Goal: Task Accomplishment & Management: Complete application form

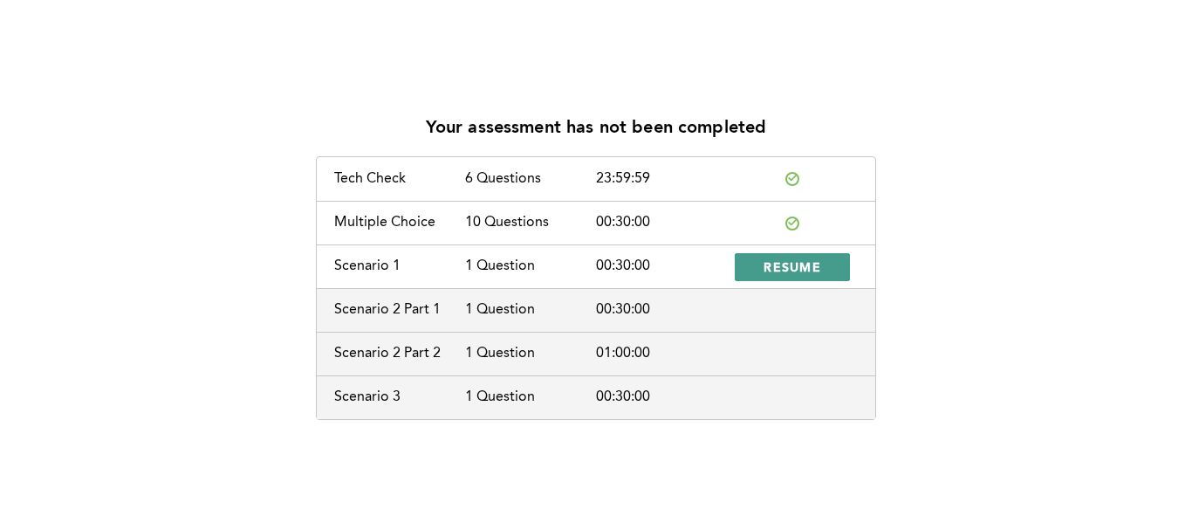
click at [803, 262] on span "RESUME" at bounding box center [792, 266] width 58 height 17
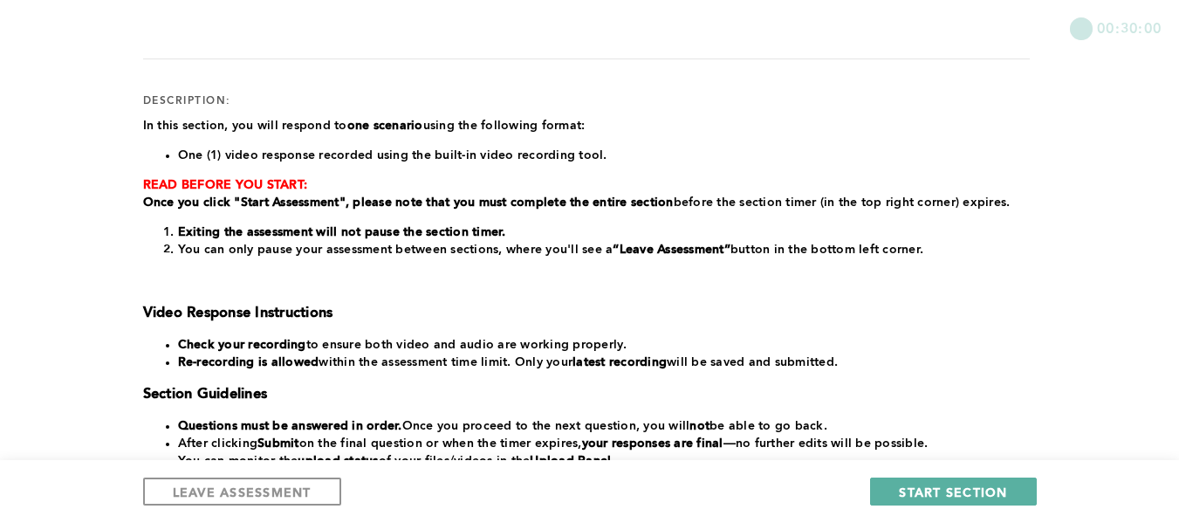
scroll to position [220, 0]
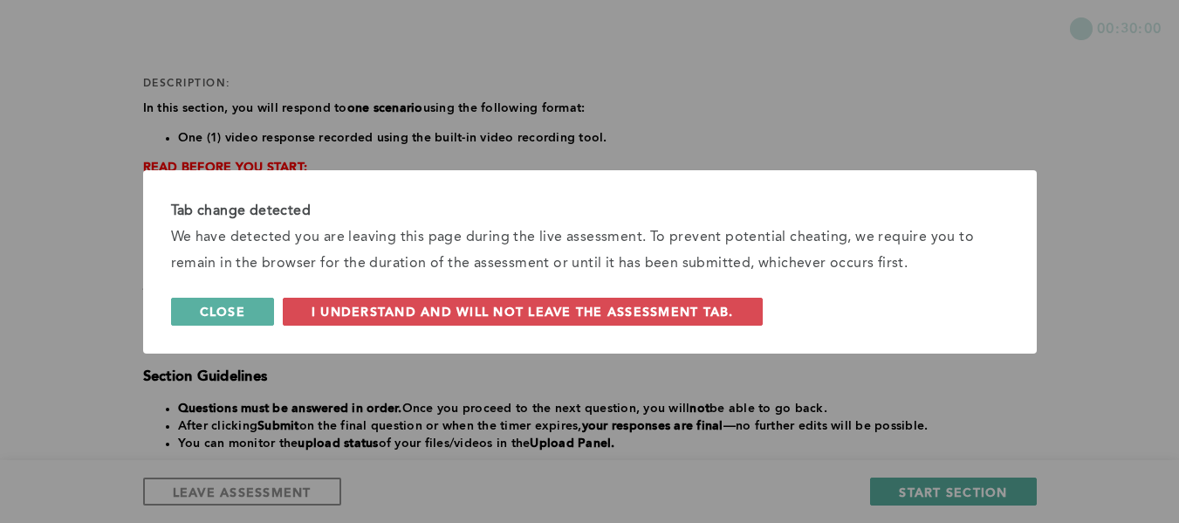
click at [254, 313] on button "Close" at bounding box center [222, 312] width 103 height 28
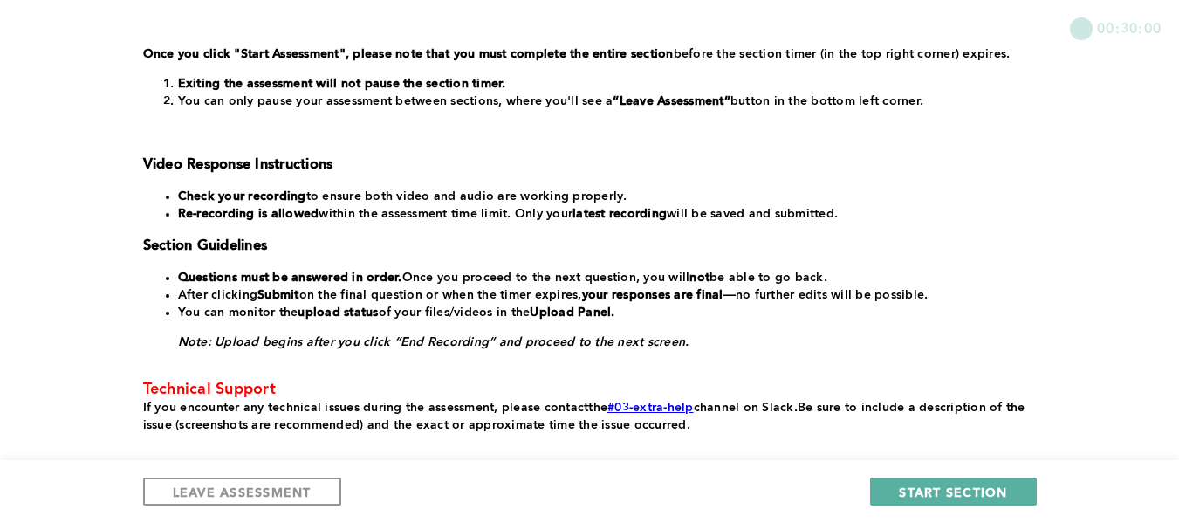
scroll to position [358, 0]
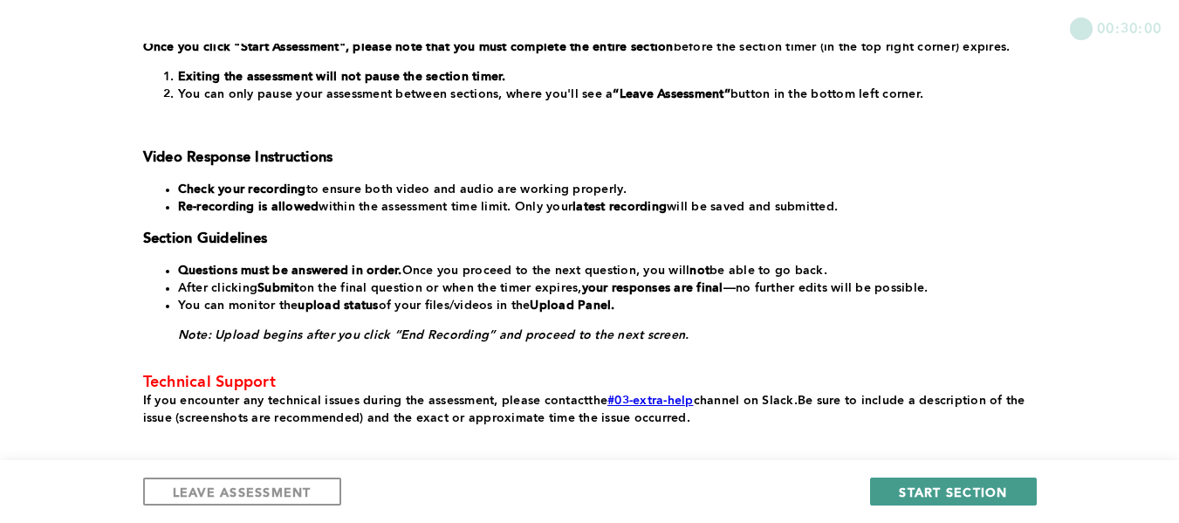
click at [1001, 490] on span "START SECTION" at bounding box center [953, 491] width 108 height 17
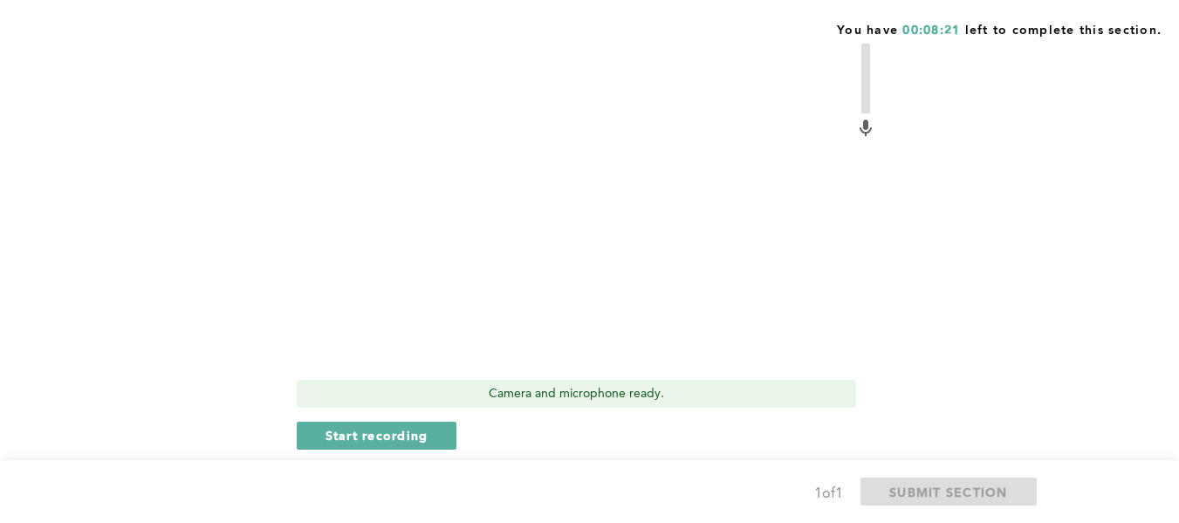
scroll to position [910, 0]
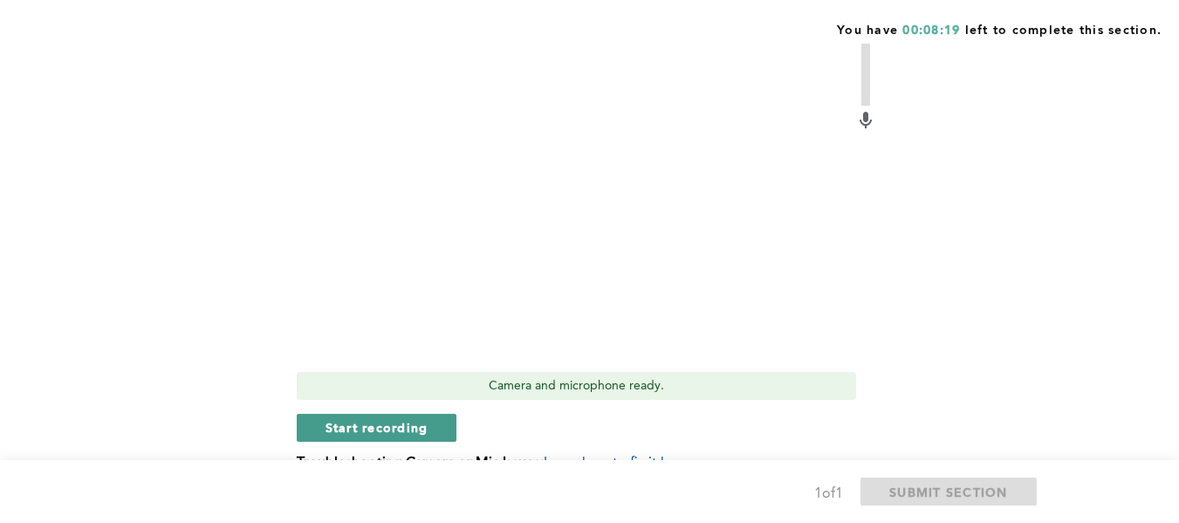
click at [414, 419] on span "Start recording" at bounding box center [376, 427] width 103 height 17
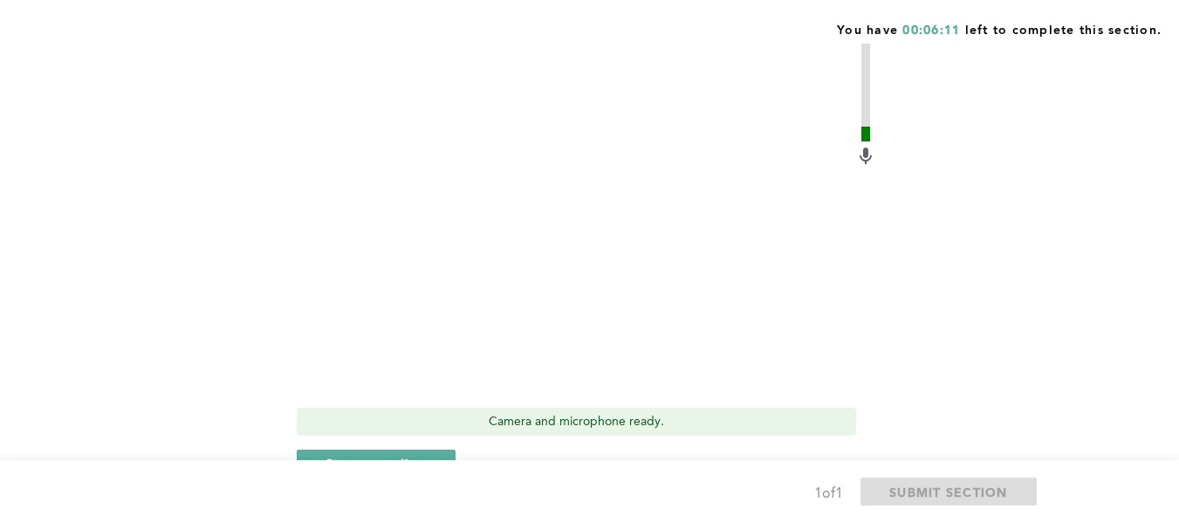
scroll to position [885, 0]
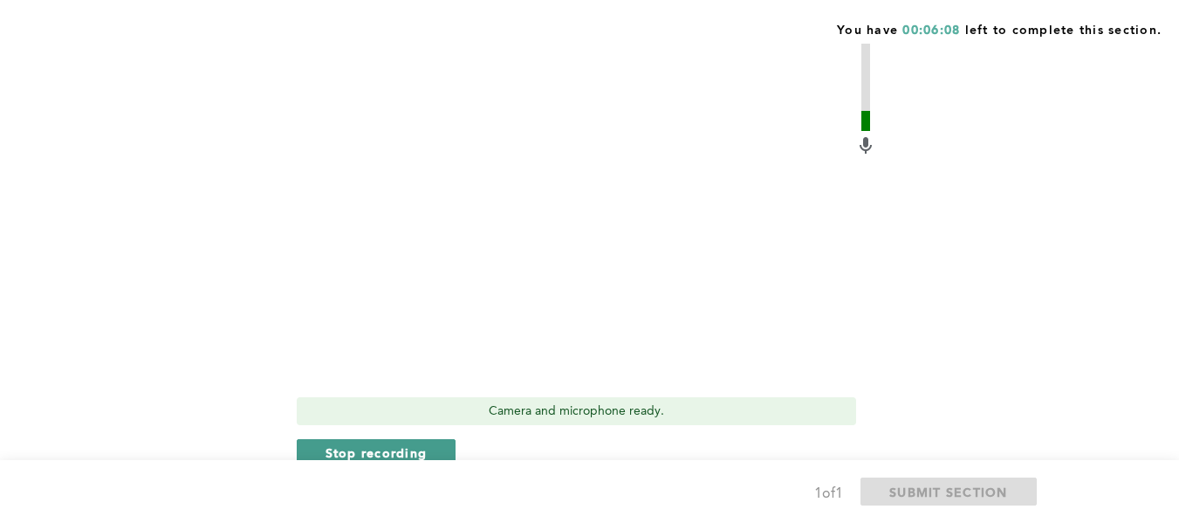
click at [426, 444] on span "Stop recording" at bounding box center [376, 452] width 102 height 17
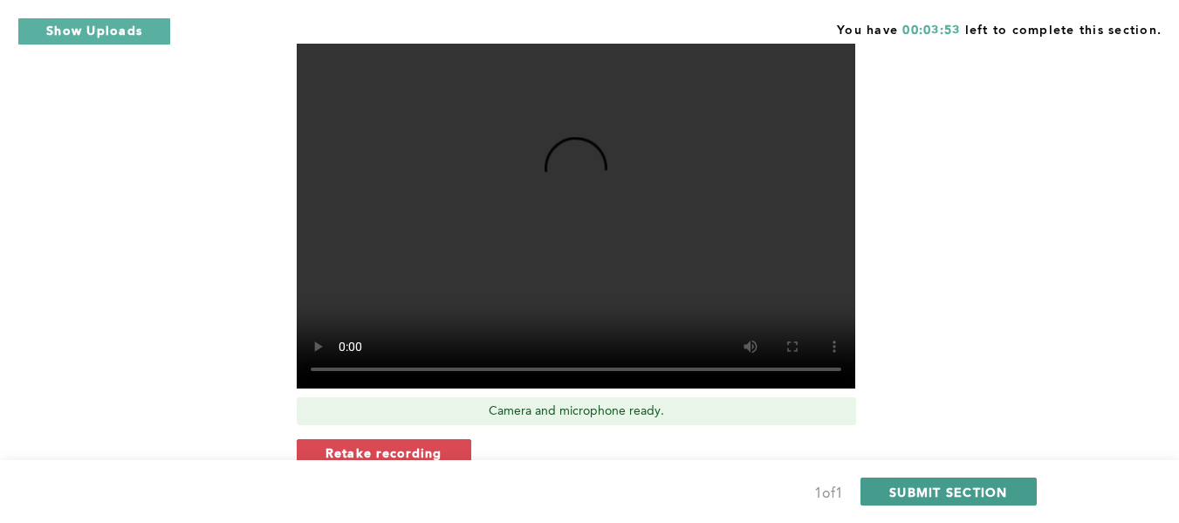
click at [939, 491] on span "SUBMIT SECTION" at bounding box center [948, 491] width 119 height 17
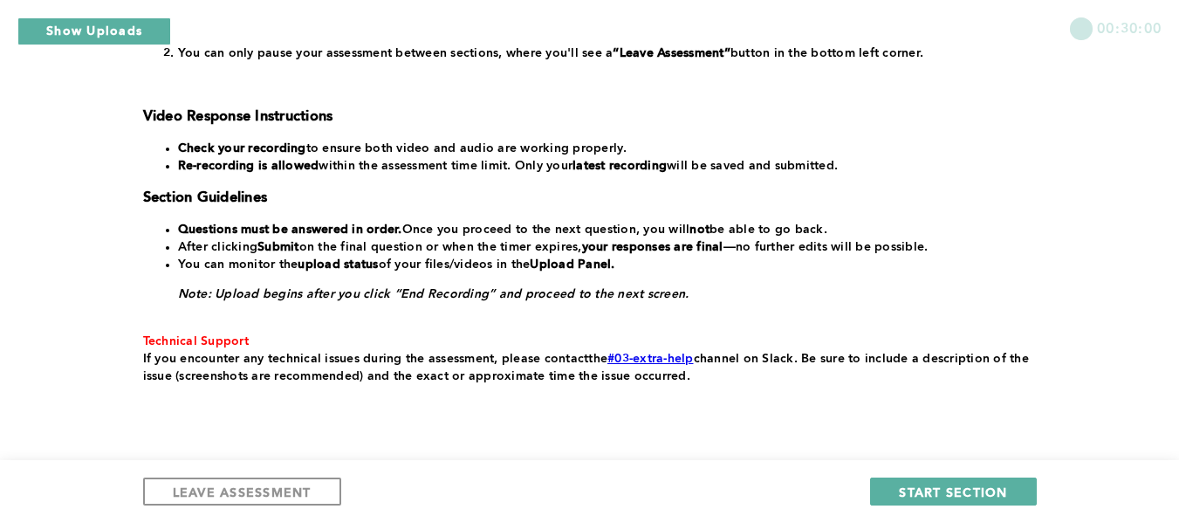
scroll to position [455, 0]
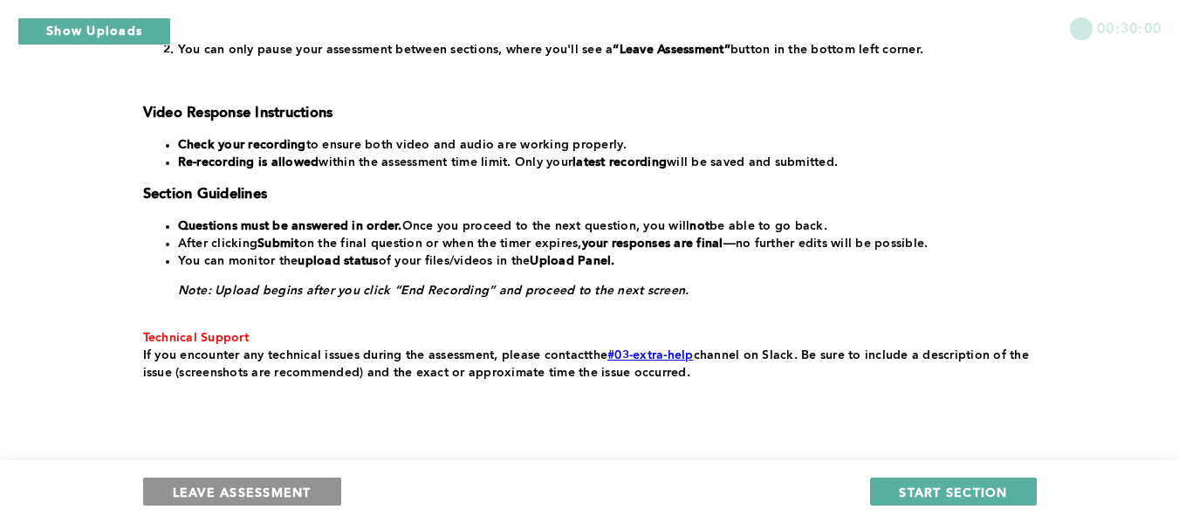
click at [326, 488] on button "LEAVE ASSESSMENT" at bounding box center [242, 491] width 198 height 28
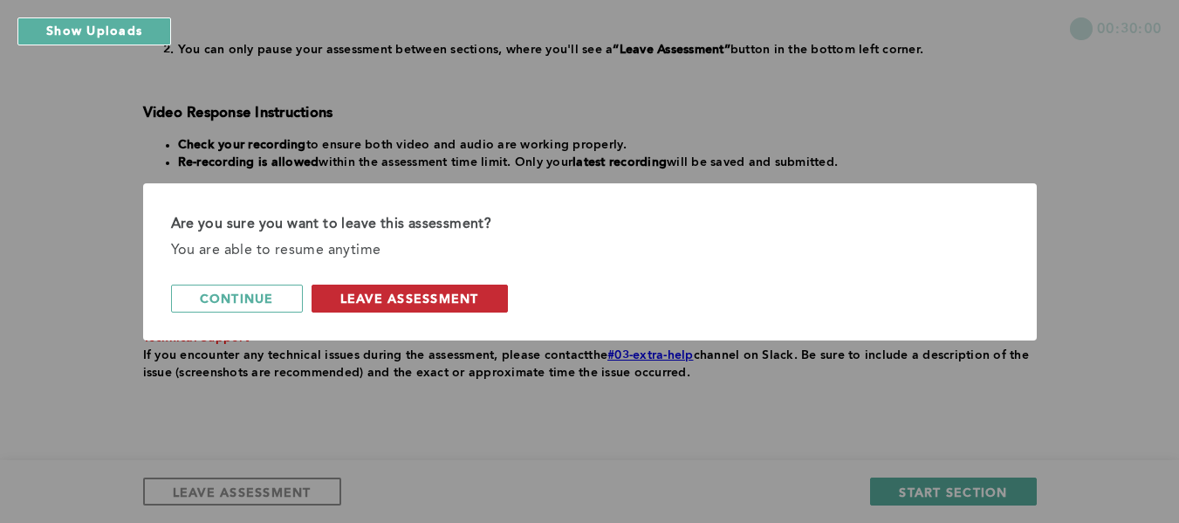
click at [433, 299] on span "leave assessment" at bounding box center [409, 298] width 139 height 17
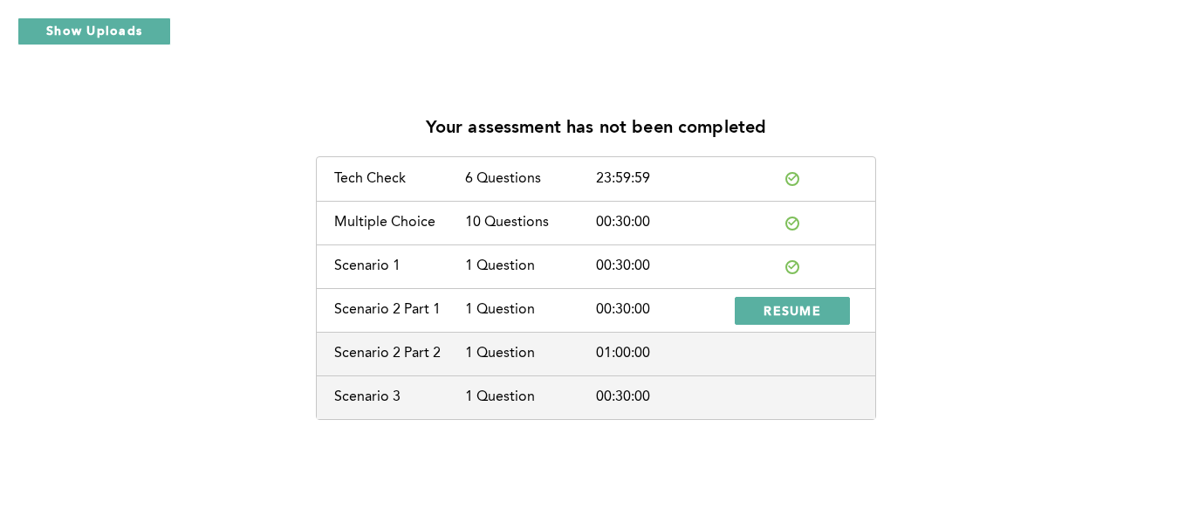
click at [915, 258] on div "Your assessment has not been completed Tech Check 6 Questions 23:59:59 Multiple…" at bounding box center [596, 260] width 1164 height 318
click at [816, 308] on span "RESUME" at bounding box center [792, 310] width 58 height 17
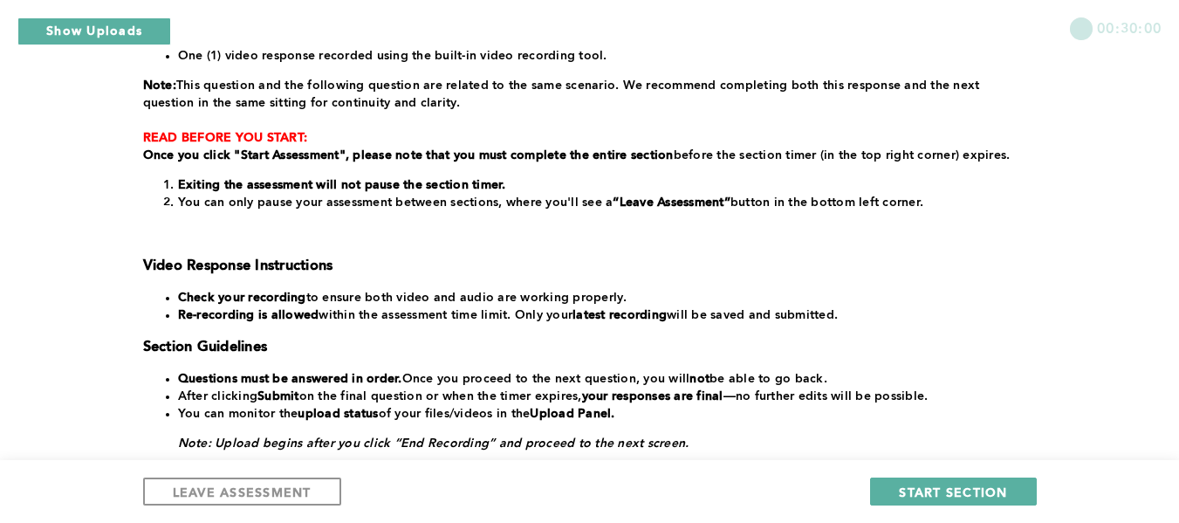
scroll to position [312, 0]
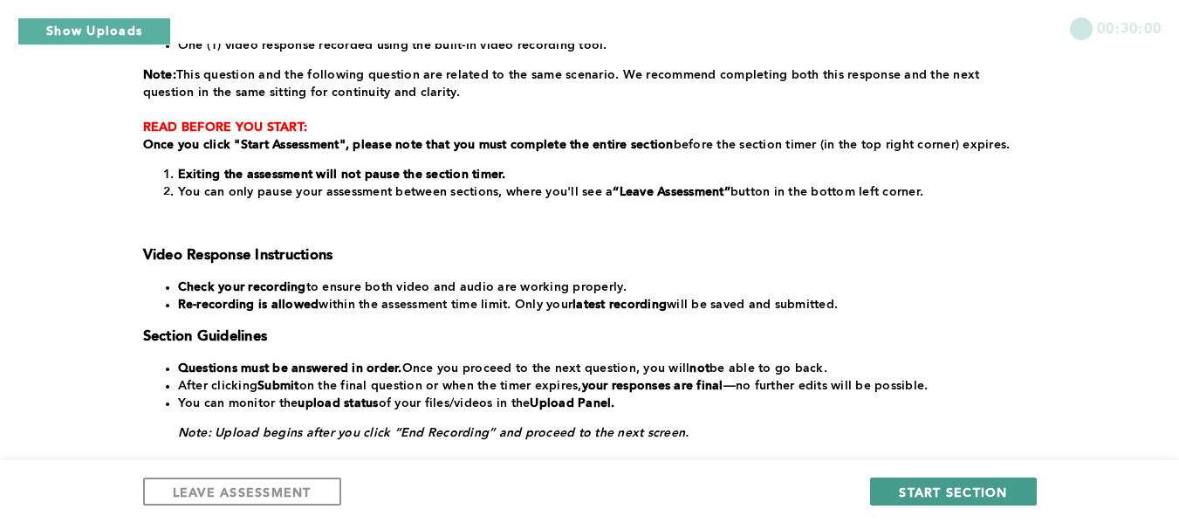
click at [972, 489] on span "START SECTION" at bounding box center [953, 491] width 108 height 17
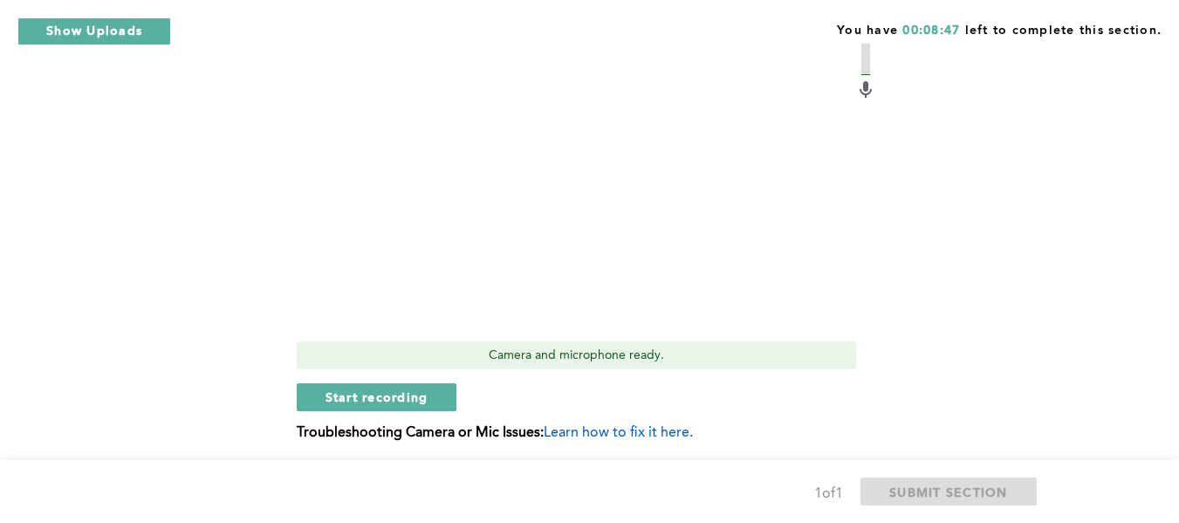
scroll to position [932, 0]
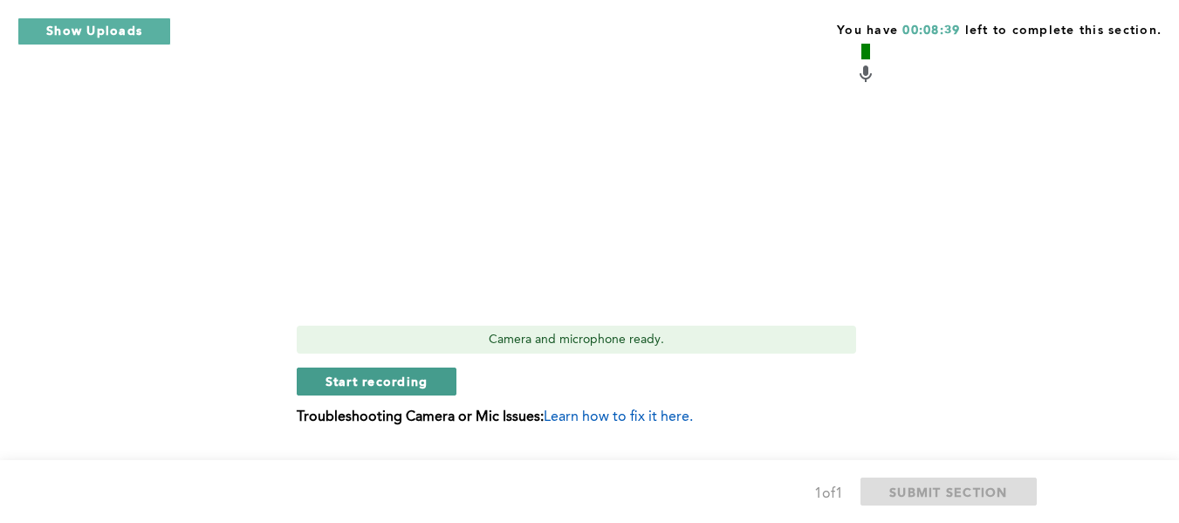
click at [438, 367] on button "Start recording" at bounding box center [377, 381] width 161 height 28
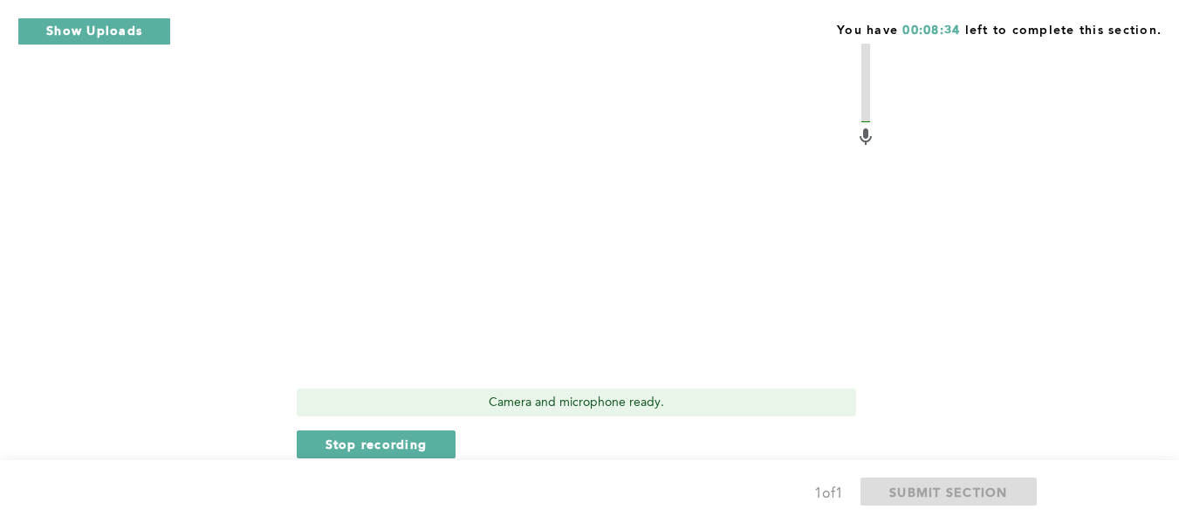
scroll to position [866, 0]
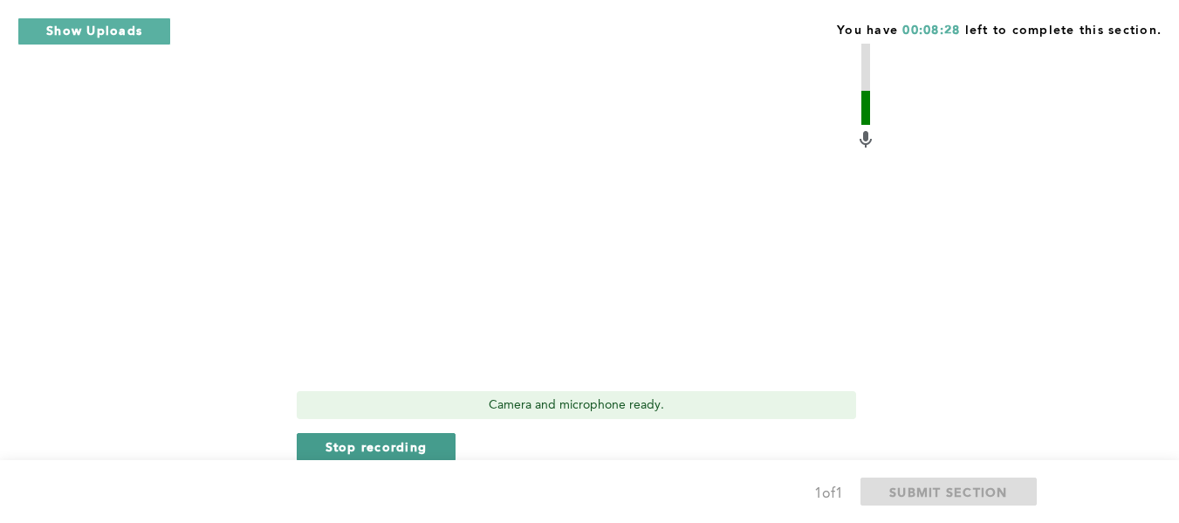
click at [405, 438] on span "Stop recording" at bounding box center [376, 446] width 102 height 17
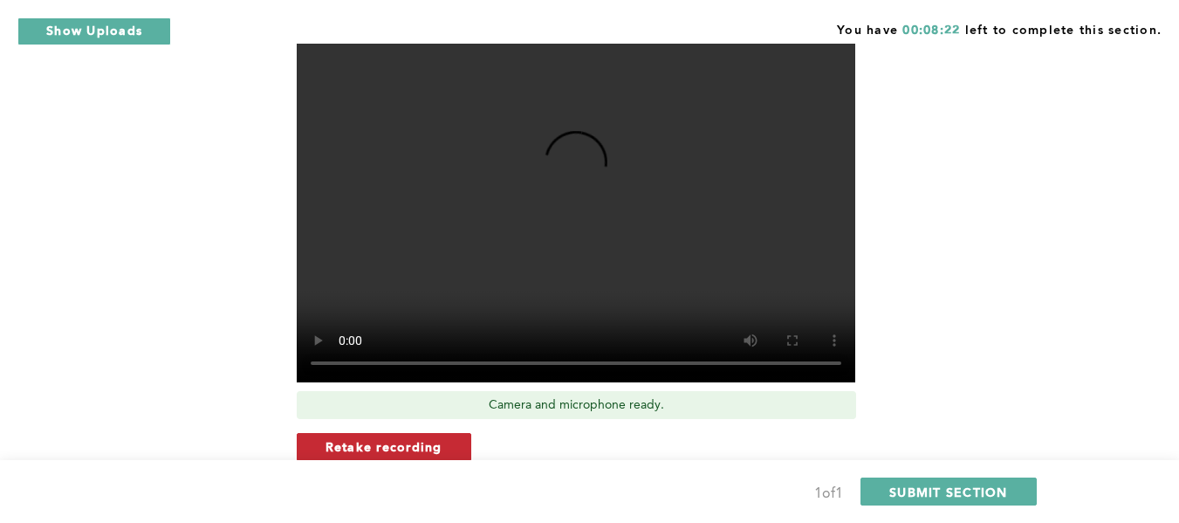
click at [428, 438] on span "Retake recording" at bounding box center [383, 446] width 117 height 17
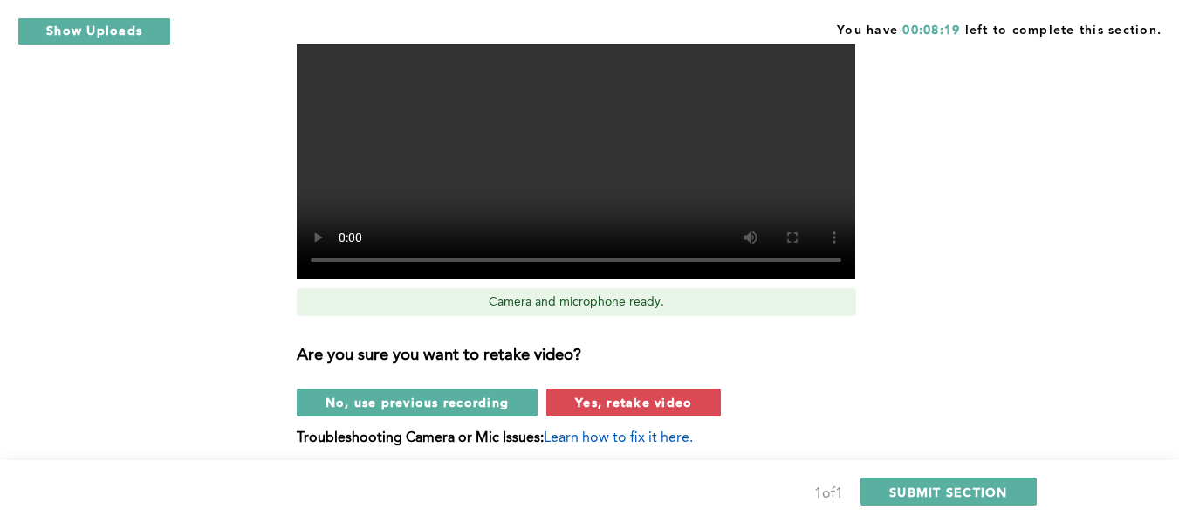
scroll to position [991, 0]
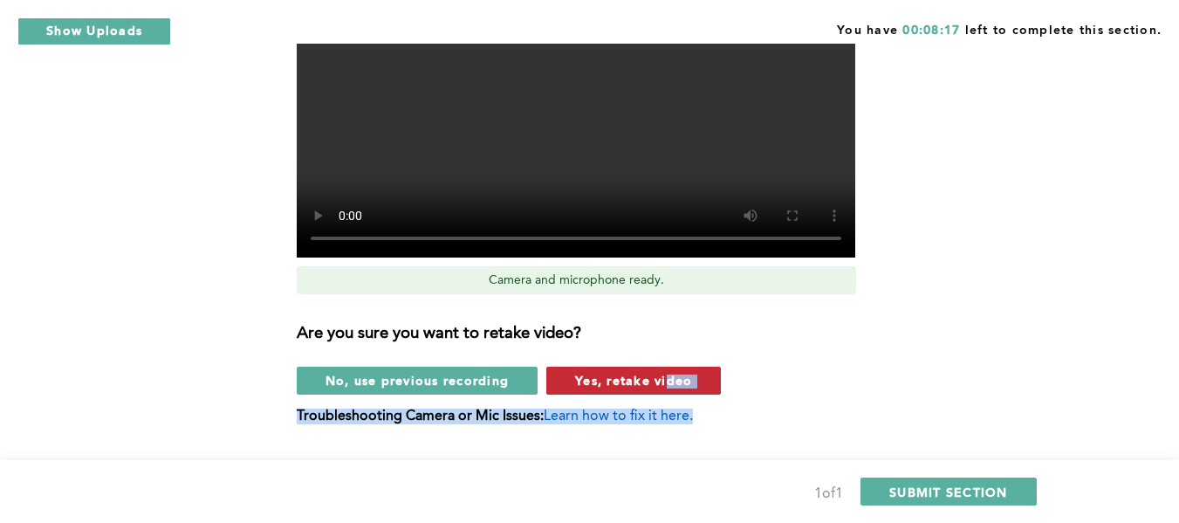
drag, startPoint x: 692, startPoint y: 372, endPoint x: 669, endPoint y: 350, distance: 31.5
click at [669, 350] on div "Video Duration Remaining: 5:50 Camera and microphone ready. Are you sure you wa…" at bounding box center [586, 125] width 579 height 626
click at [669, 372] on span "Yes, retake video" at bounding box center [633, 380] width 117 height 17
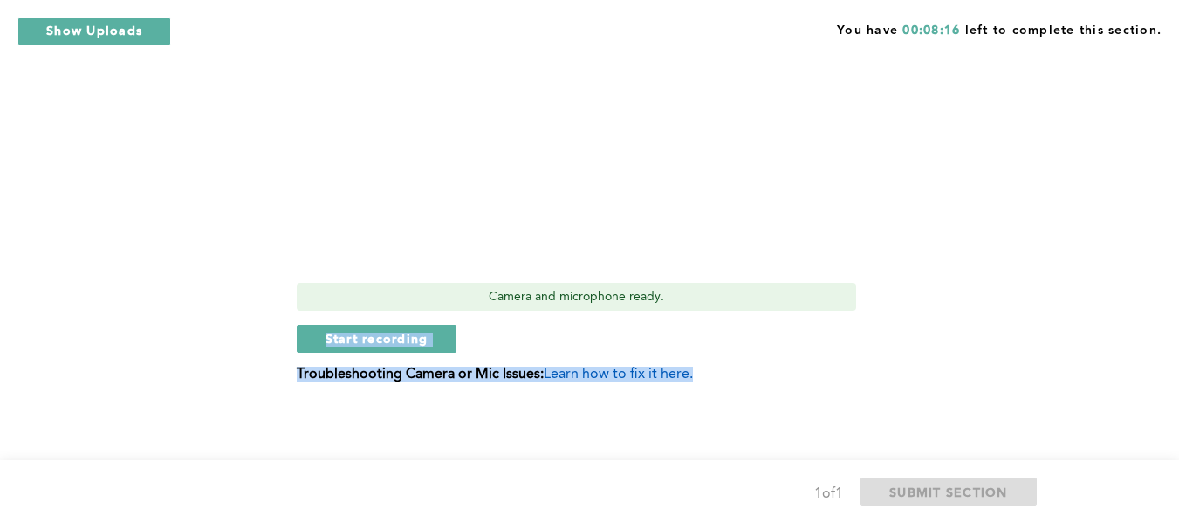
scroll to position [950, 0]
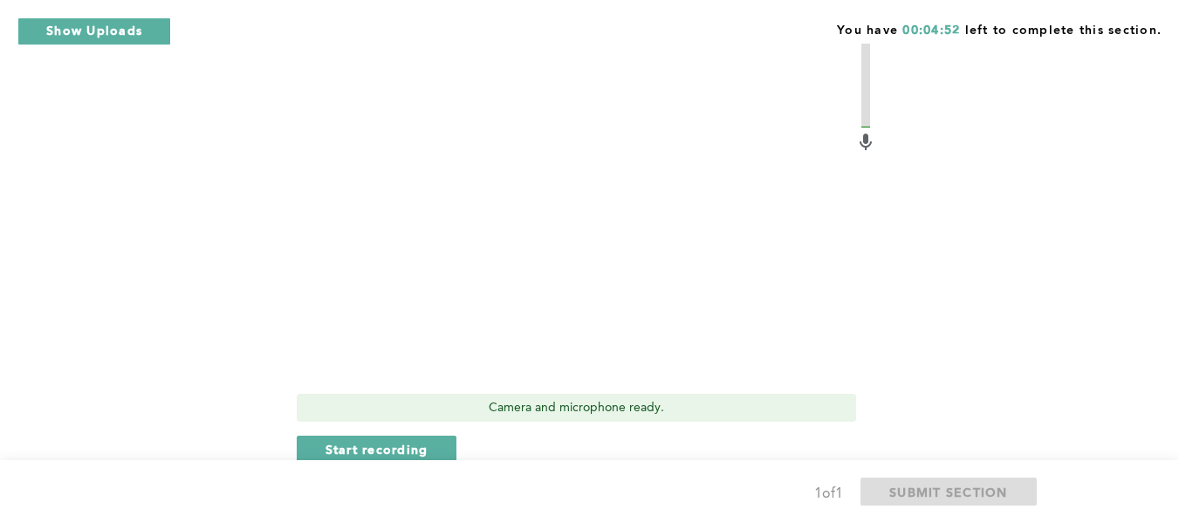
scroll to position [866, 0]
click at [391, 438] on span "Start recording" at bounding box center [376, 446] width 103 height 17
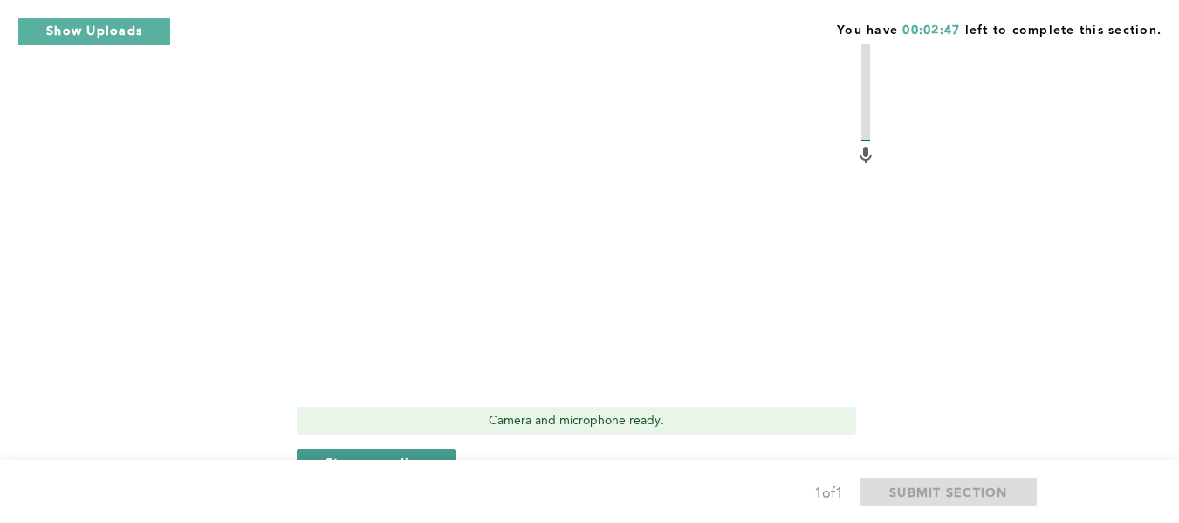
click at [436, 448] on button "Stop recording" at bounding box center [377, 462] width 160 height 28
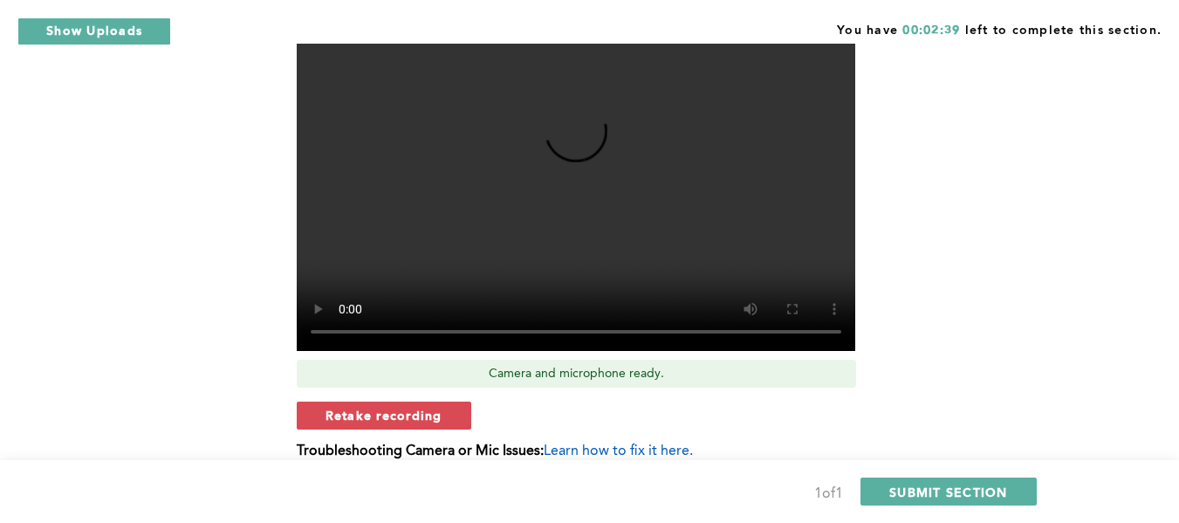
scroll to position [903, 0]
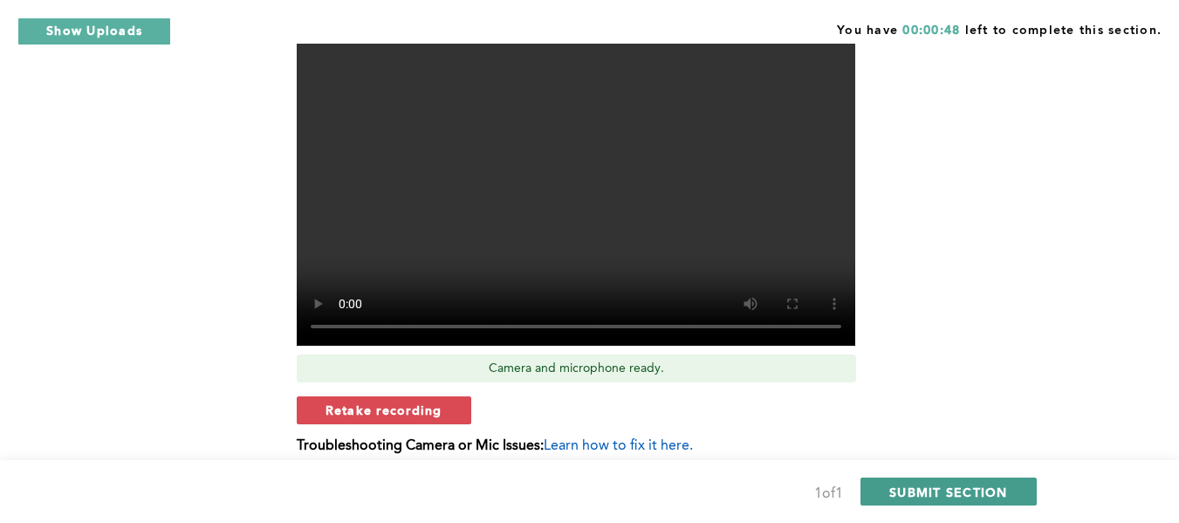
click at [959, 491] on span "SUBMIT SECTION" at bounding box center [948, 491] width 119 height 17
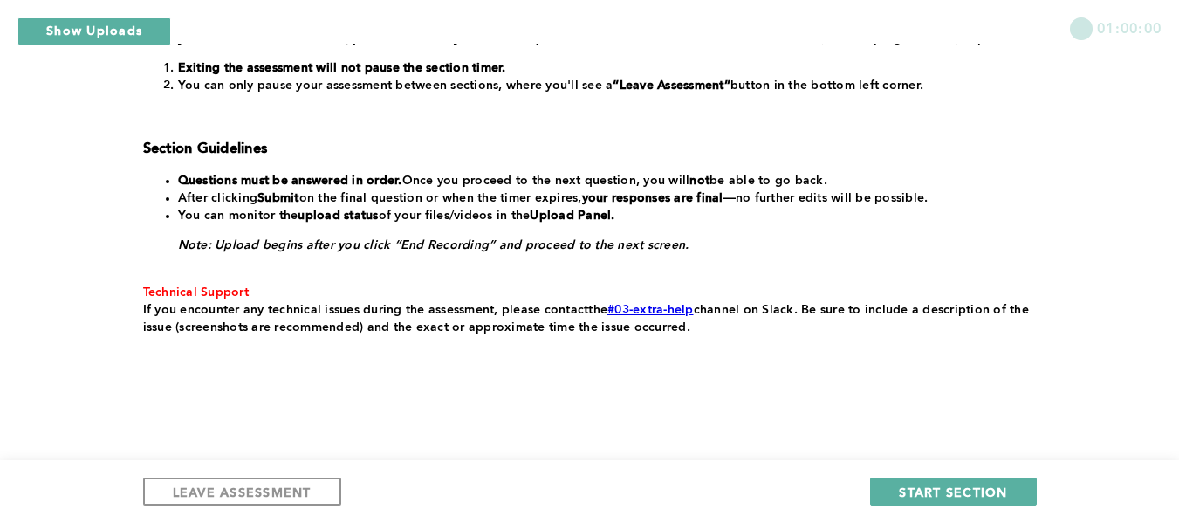
scroll to position [386, 0]
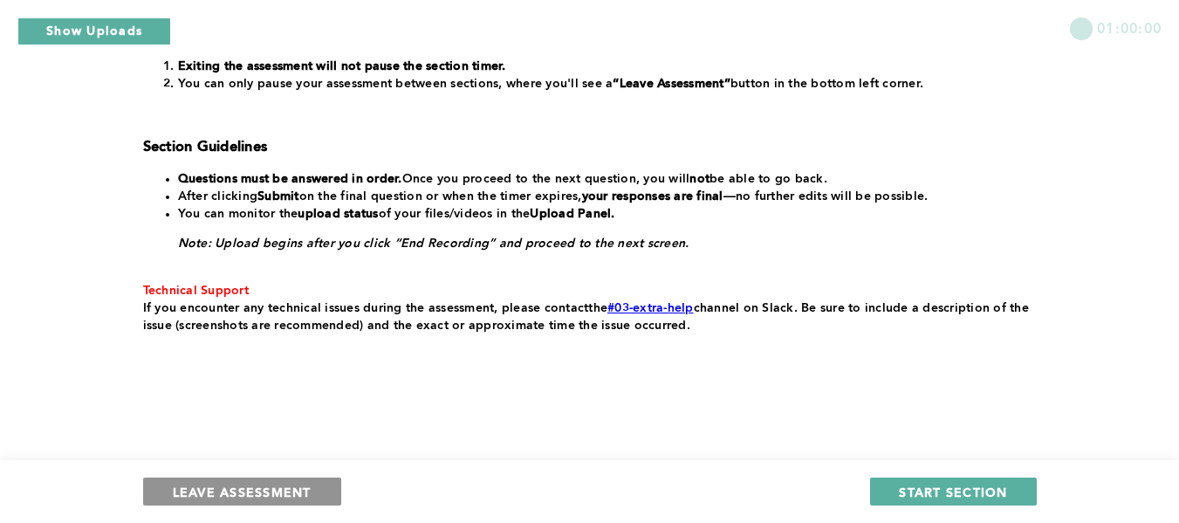
click at [181, 488] on span "LEAVE ASSESSMENT" at bounding box center [242, 491] width 139 height 17
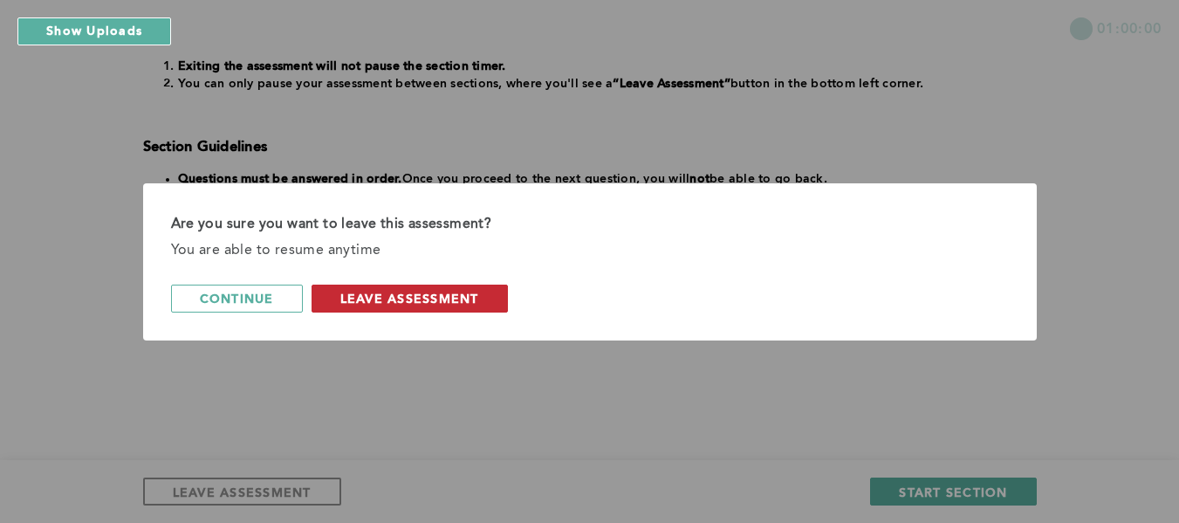
click at [414, 295] on span "leave assessment" at bounding box center [409, 298] width 139 height 17
